Goal: Register for event/course

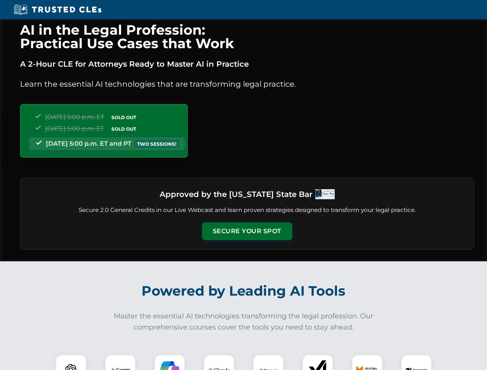
click at [247, 231] on button "Secure Your Spot" at bounding box center [247, 231] width 90 height 18
click at [71, 362] on img at bounding box center [71, 370] width 22 height 22
